Goal: Entertainment & Leisure: Consume media (video, audio)

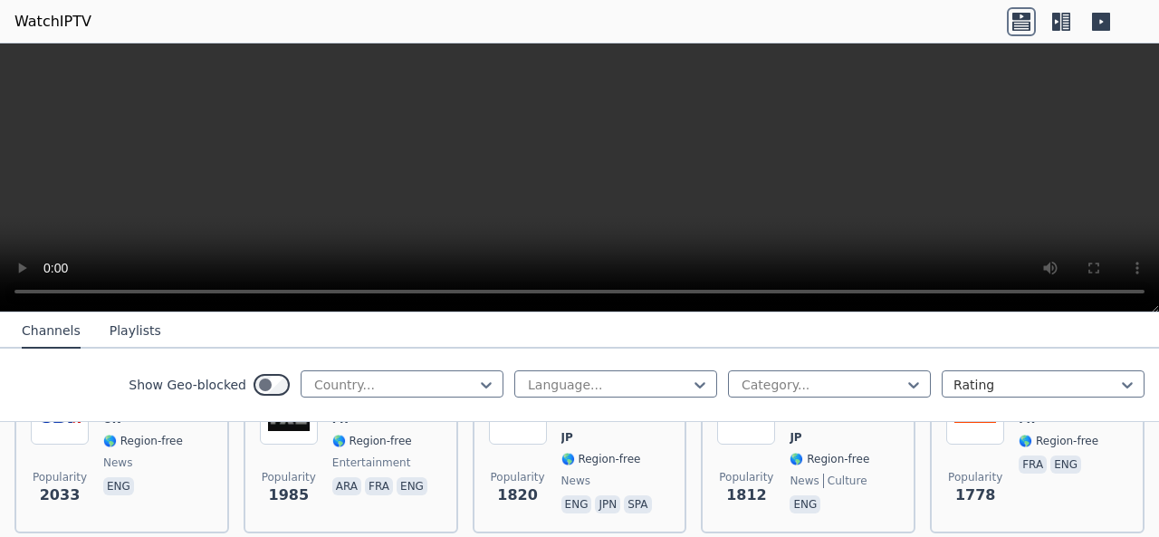
scroll to position [1268, 0]
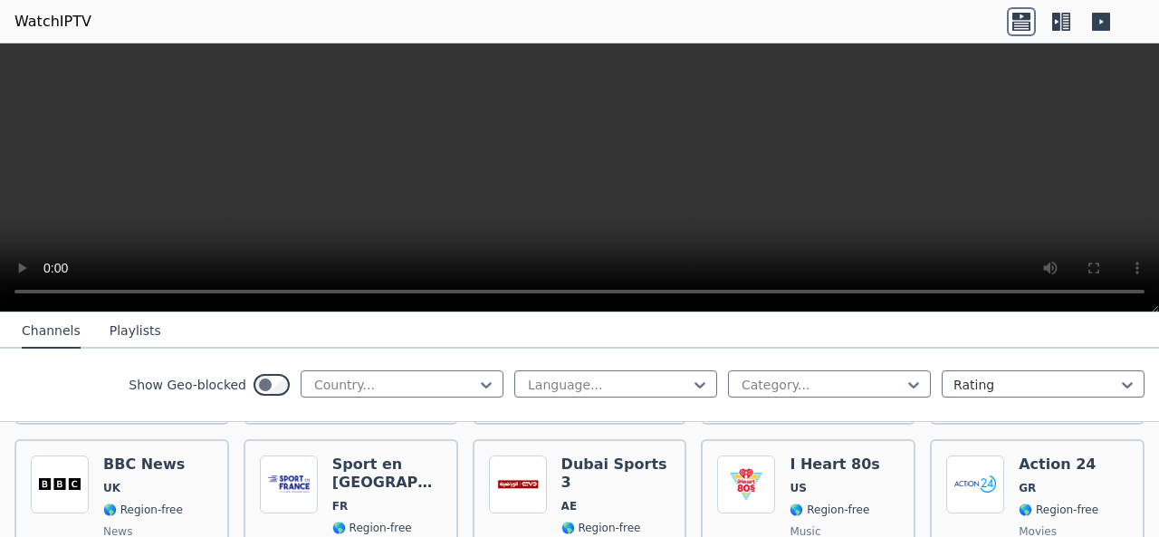
click at [508, 221] on video at bounding box center [579, 177] width 1159 height 269
click at [505, 240] on video at bounding box center [579, 177] width 1159 height 269
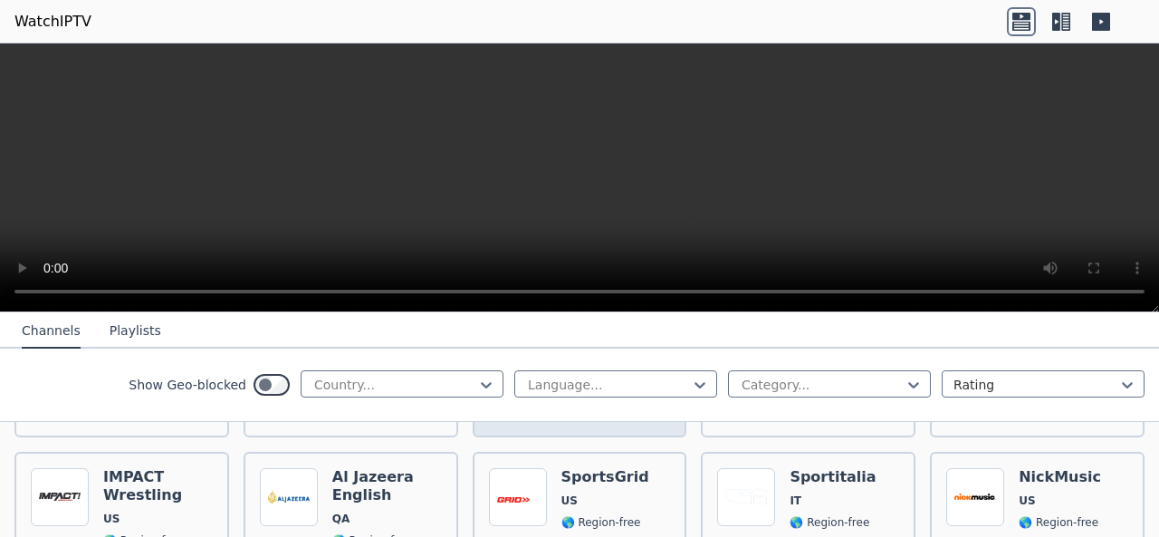
scroll to position [2446, 0]
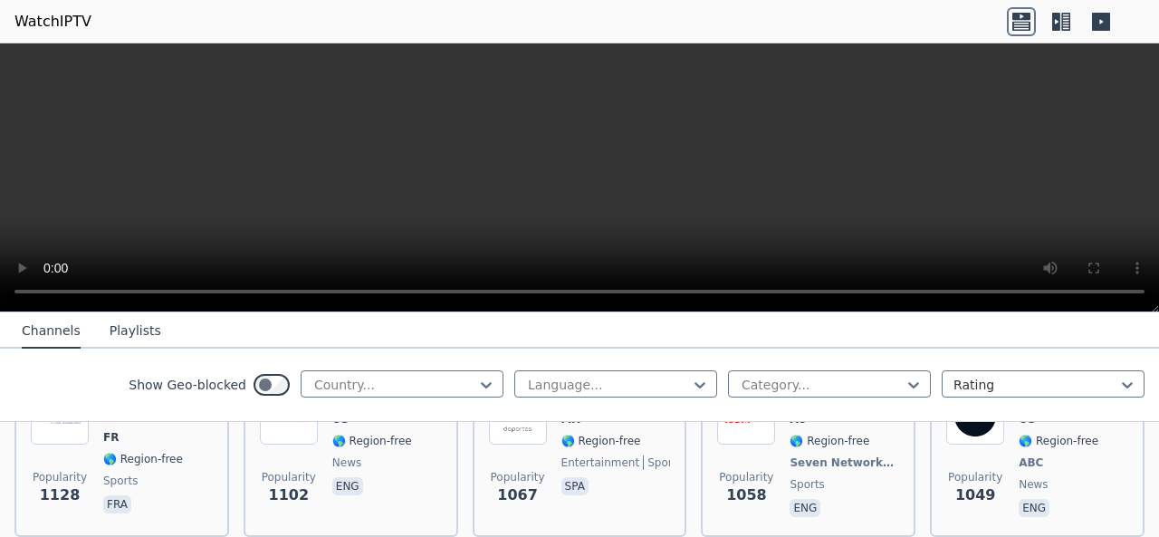
click at [480, 365] on div "Show Geo-blocked Country... Language... Category... Rating" at bounding box center [579, 385] width 1159 height 73
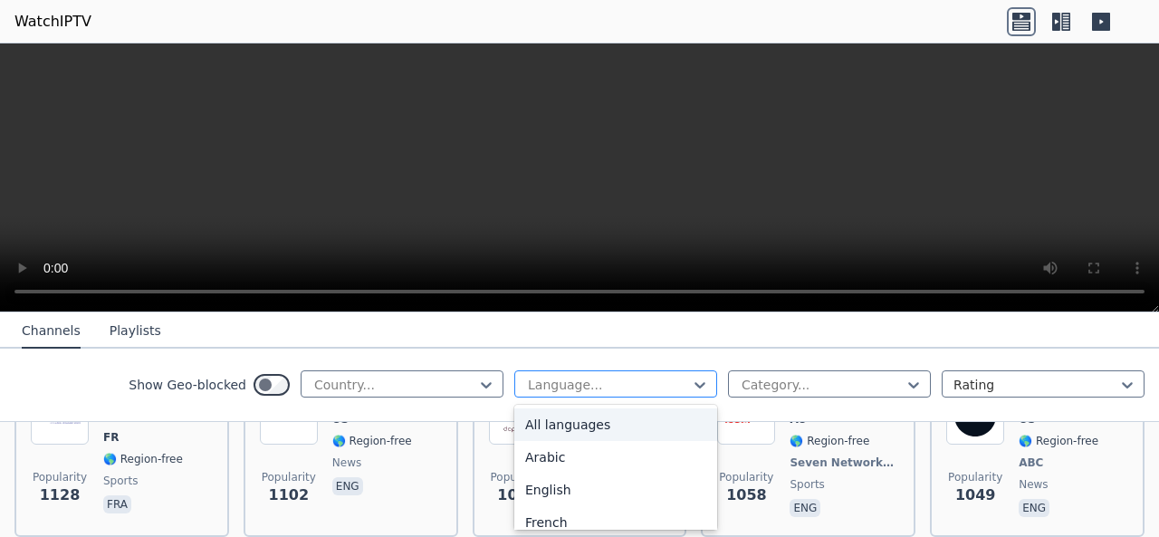
click at [615, 392] on div at bounding box center [608, 385] width 165 height 18
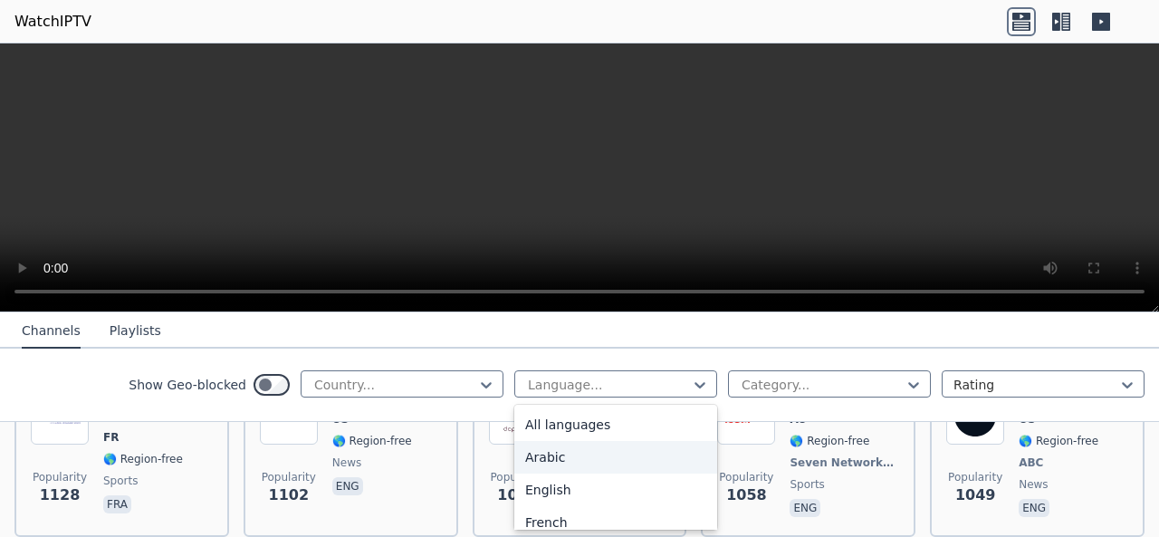
click at [833, 361] on div "Show Geo-blocked Country... 22 results available. Use Up and Down to choose opt…" at bounding box center [579, 385] width 1159 height 73
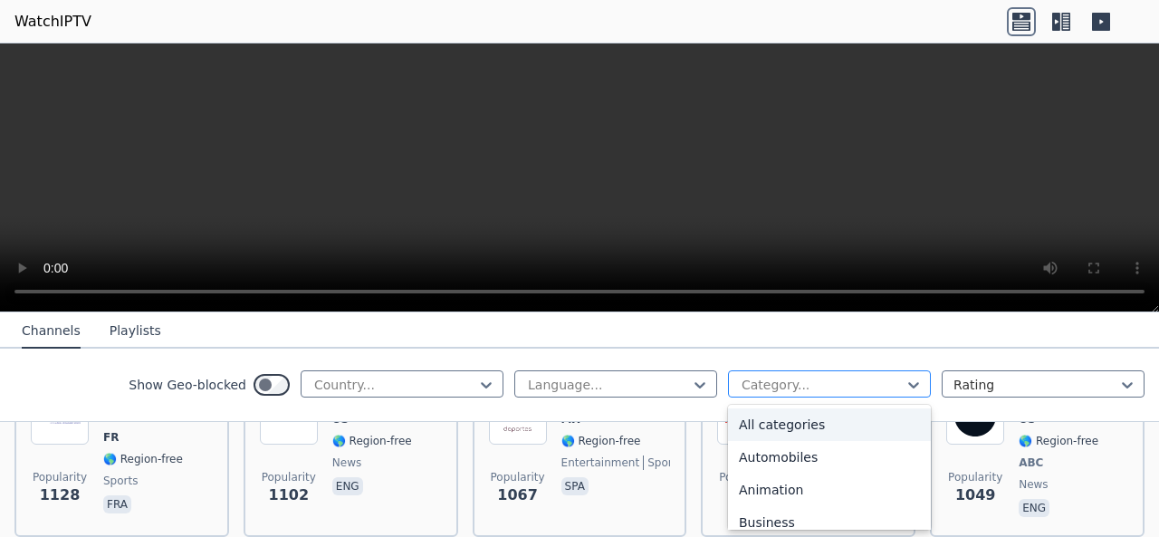
click at [831, 381] on div at bounding box center [822, 385] width 165 height 18
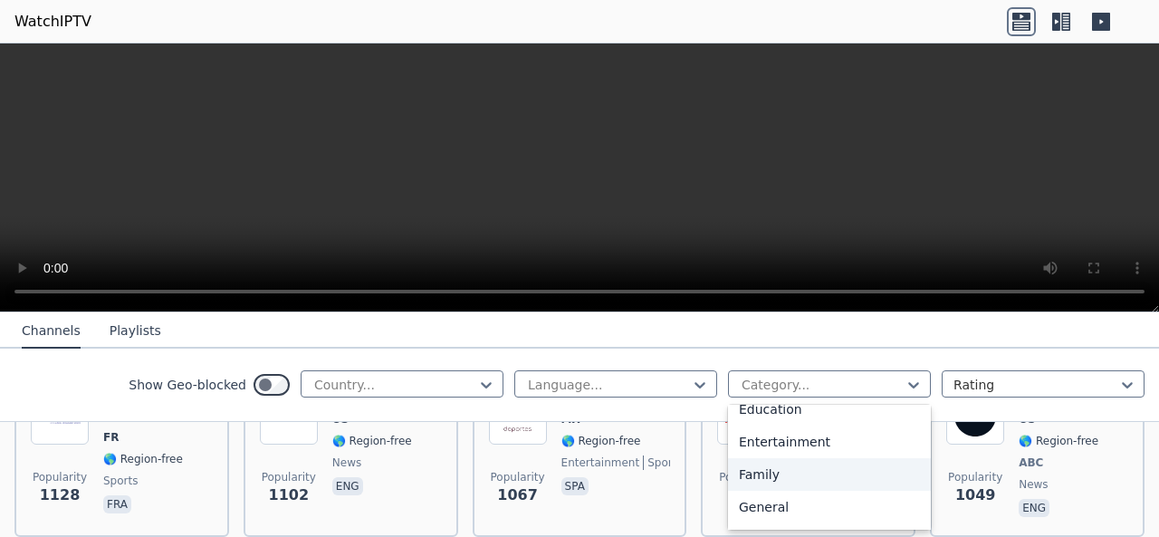
scroll to position [762, 0]
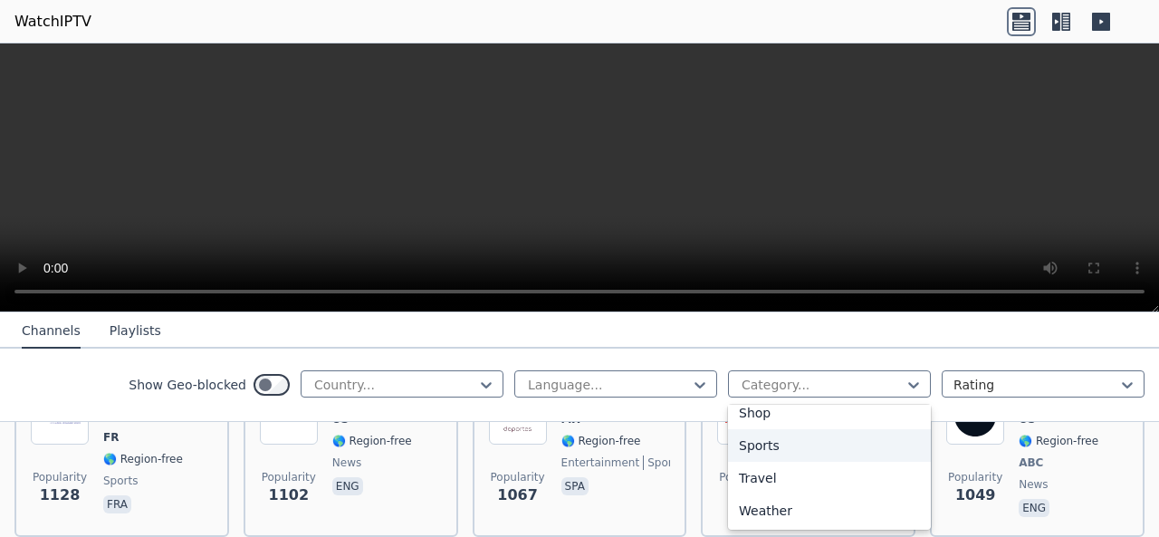
click at [762, 449] on div "Sports" at bounding box center [829, 445] width 203 height 33
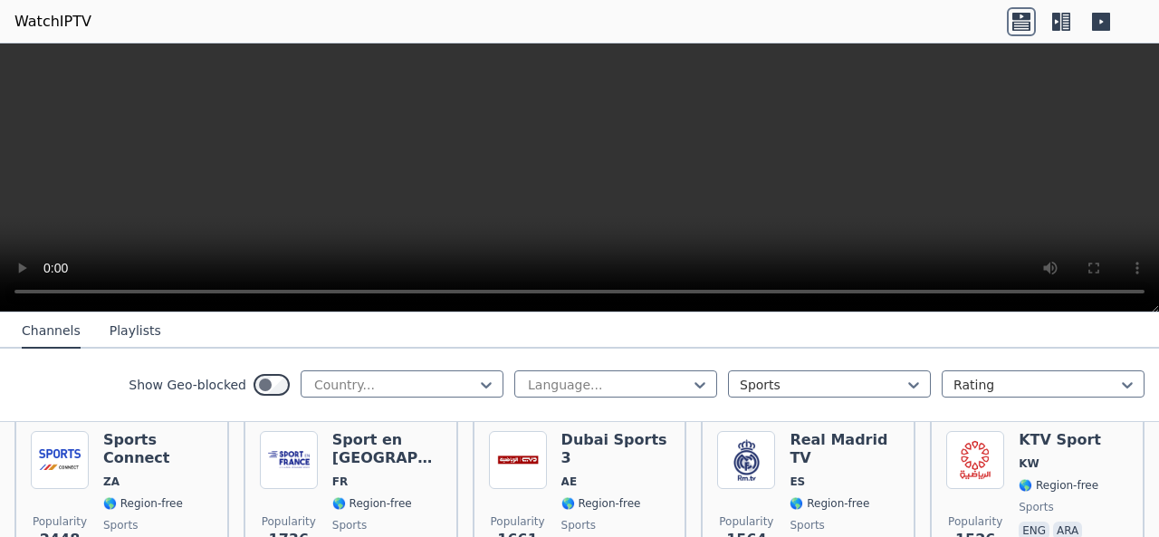
scroll to position [362, 0]
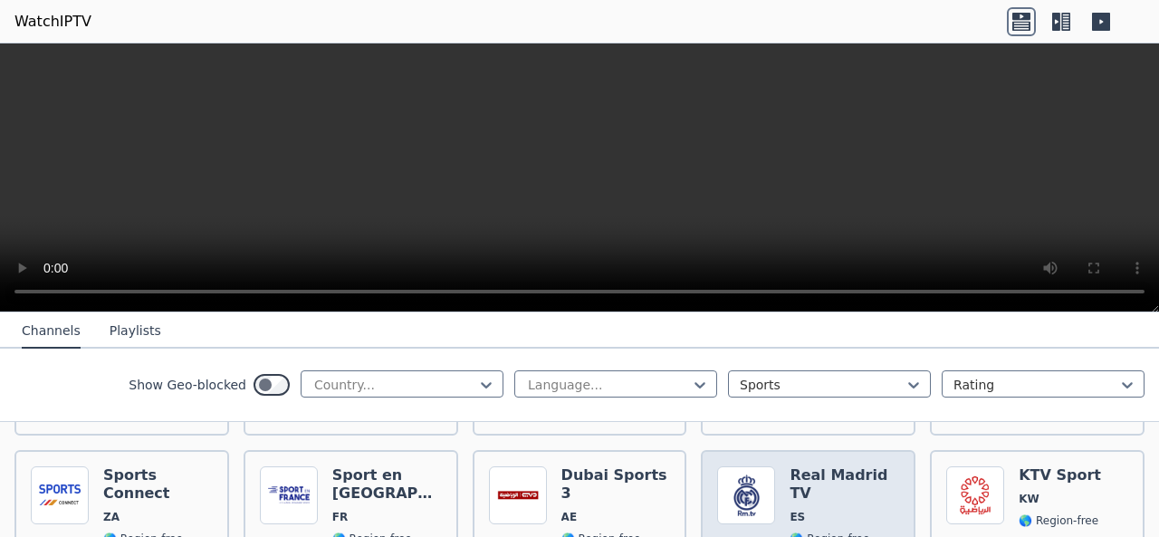
click at [804, 510] on span "ES" at bounding box center [845, 517] width 110 height 14
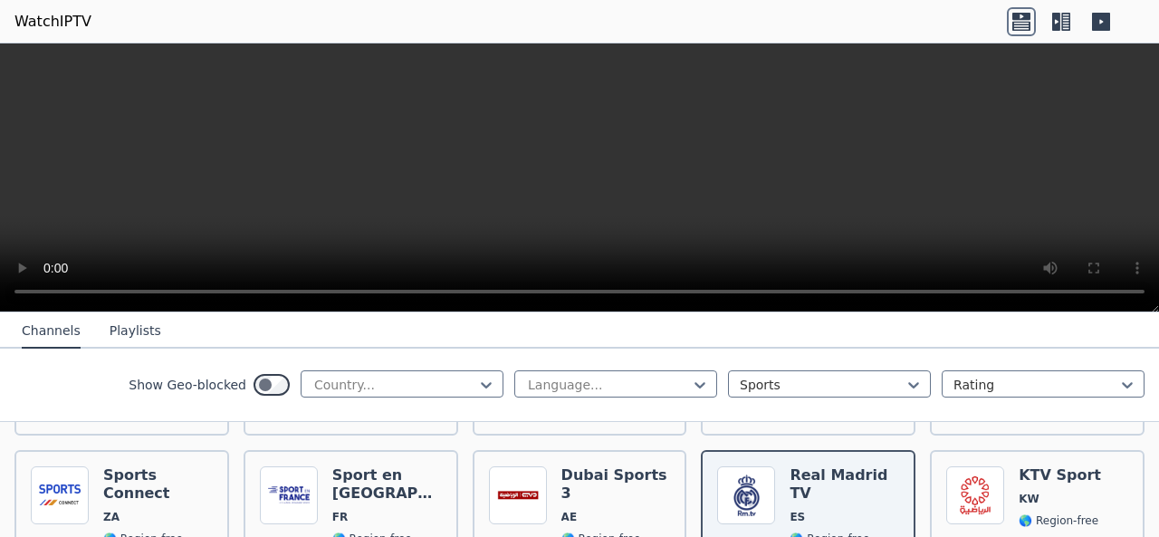
click at [226, 387] on label "Show Geo-blocked" at bounding box center [188, 385] width 118 height 18
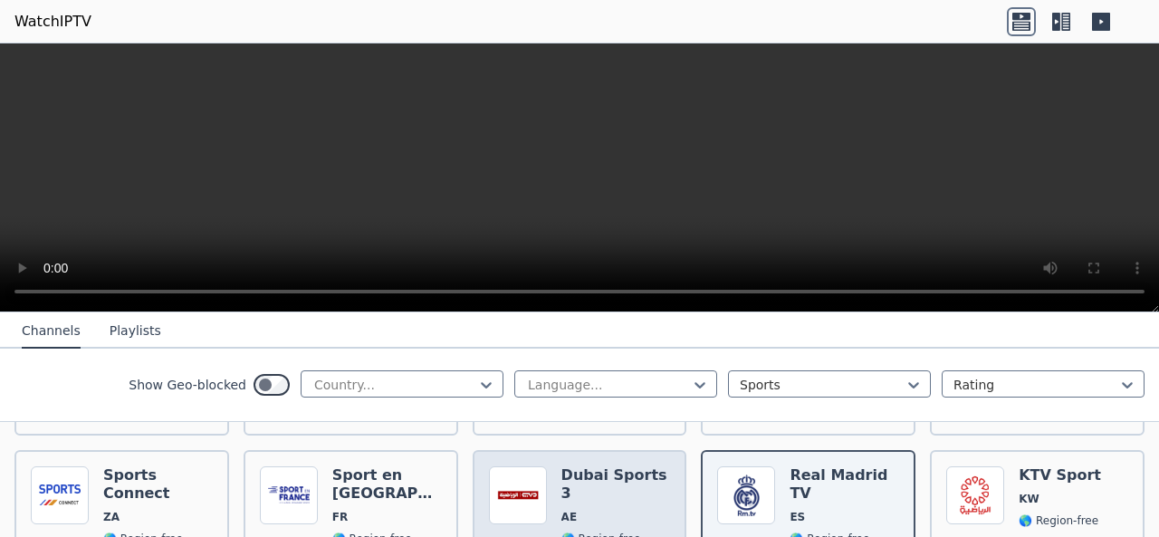
click at [576, 466] on h6 "Dubai Sports 3" at bounding box center [617, 484] width 110 height 36
